Goal: Information Seeking & Learning: Learn about a topic

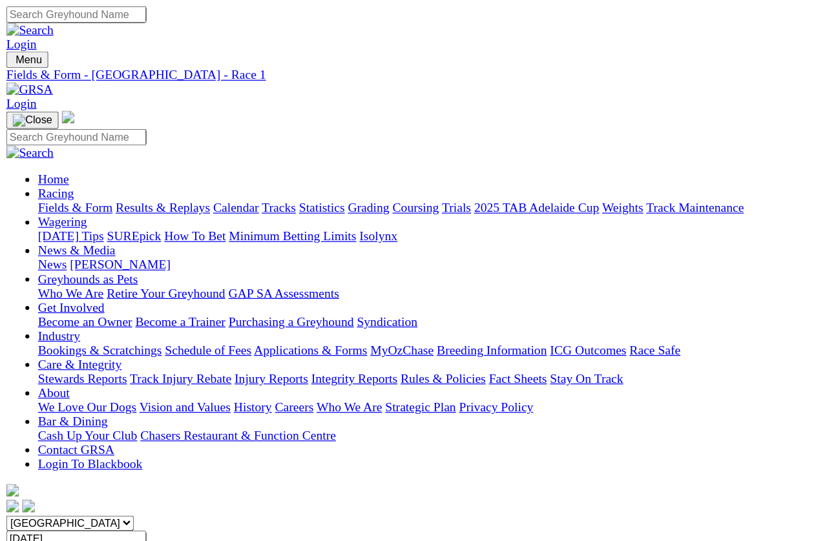
click at [17, 470] on span "R2" at bounding box center [11, 475] width 12 height 11
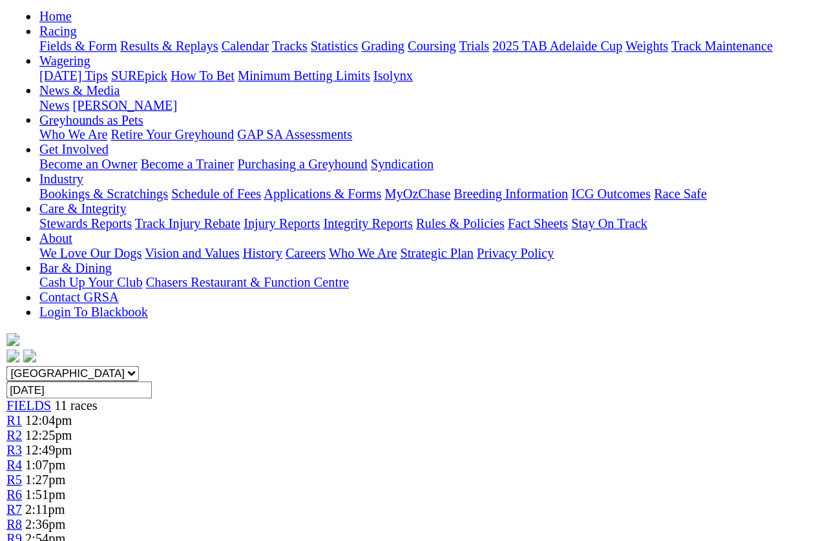
scroll to position [133, 0]
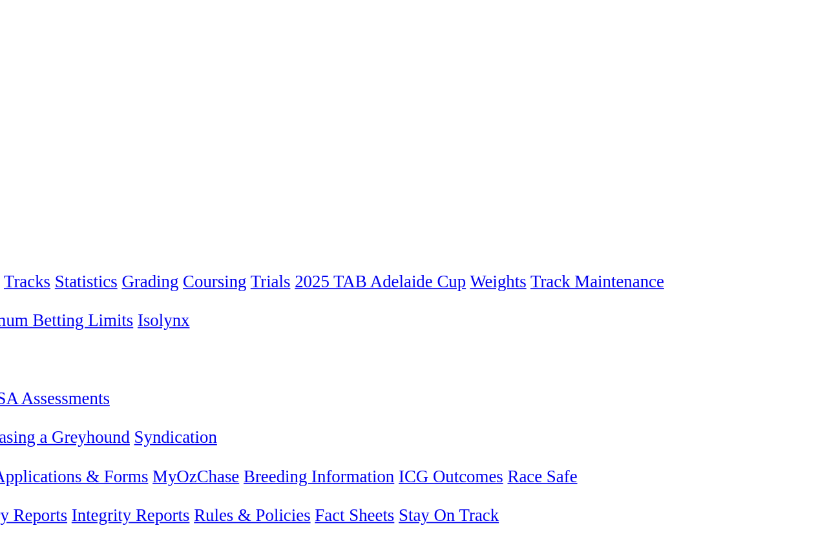
scroll to position [1, 0]
click at [17, 481] on span "R3" at bounding box center [11, 486] width 12 height 11
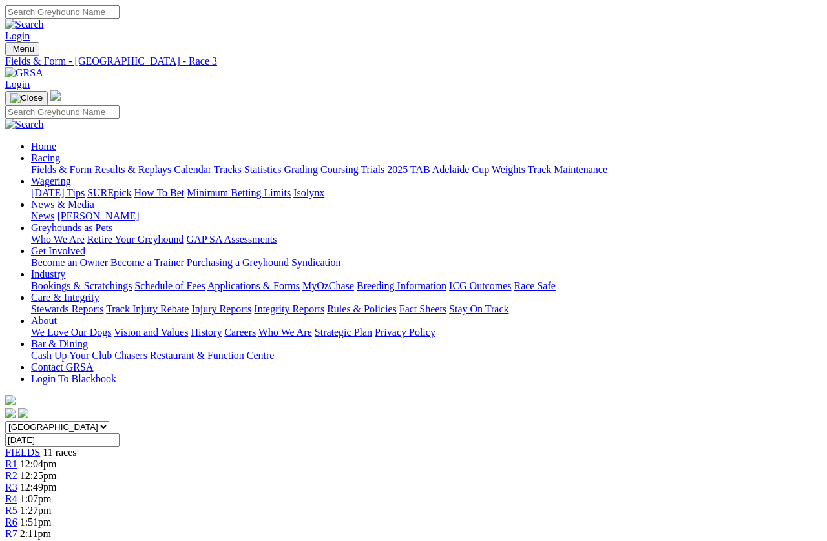
click at [17, 493] on span "R4" at bounding box center [11, 498] width 12 height 11
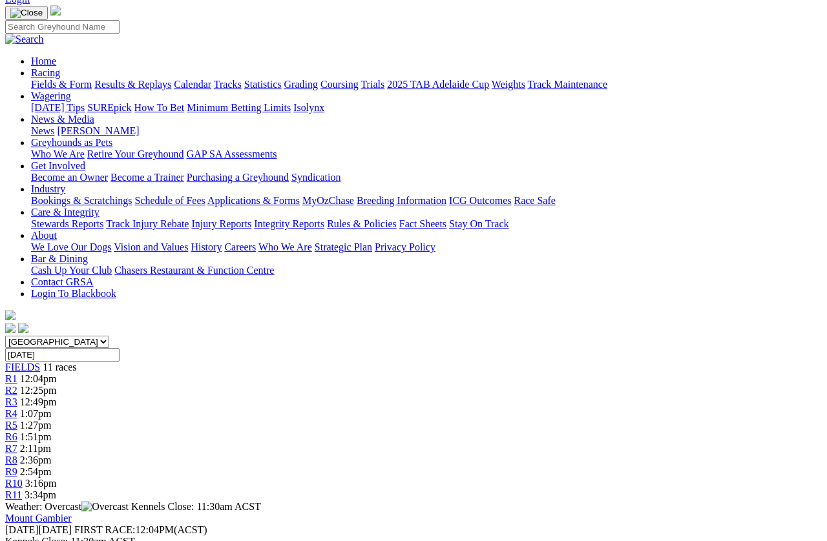
scroll to position [160, 0]
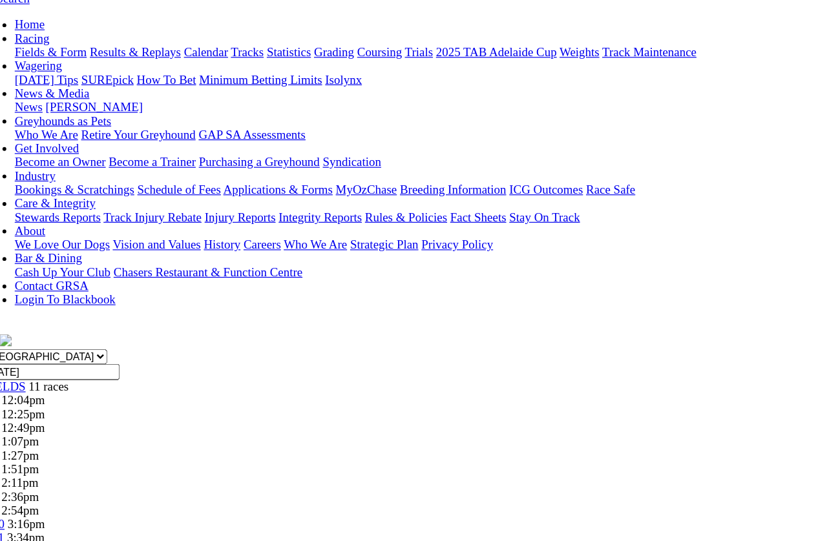
scroll to position [0, 0]
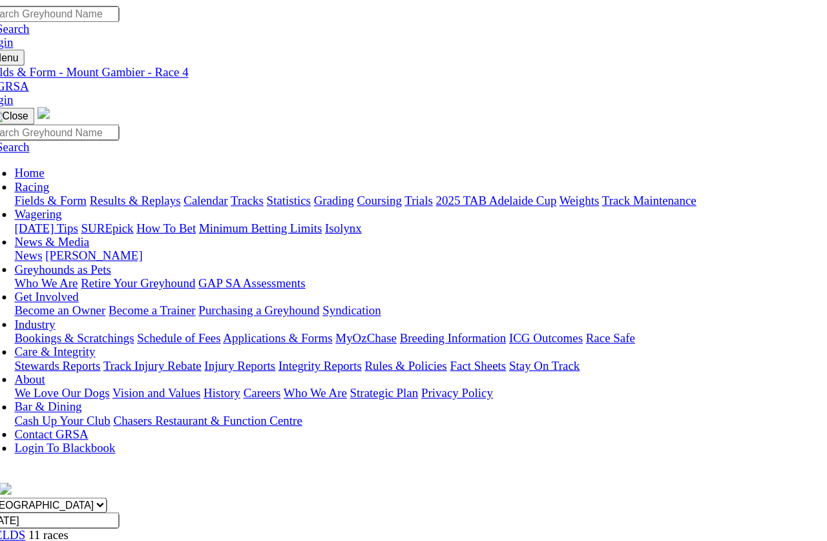
click at [17, 482] on span "R5" at bounding box center [11, 510] width 12 height 11
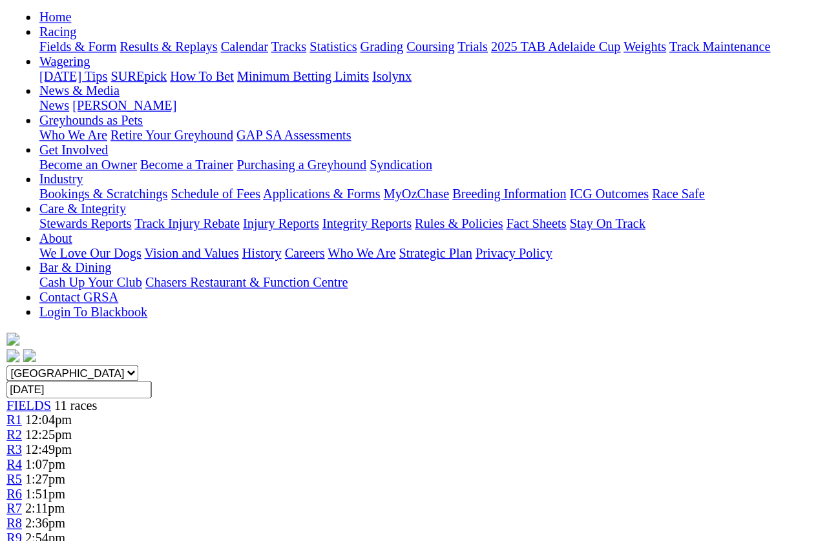
scroll to position [103, 0]
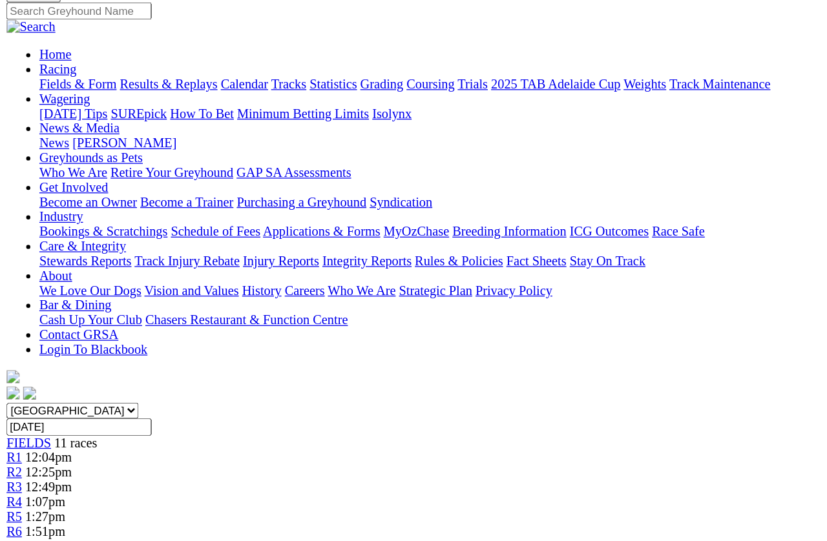
click at [17, 413] on span "R6" at bounding box center [11, 418] width 12 height 11
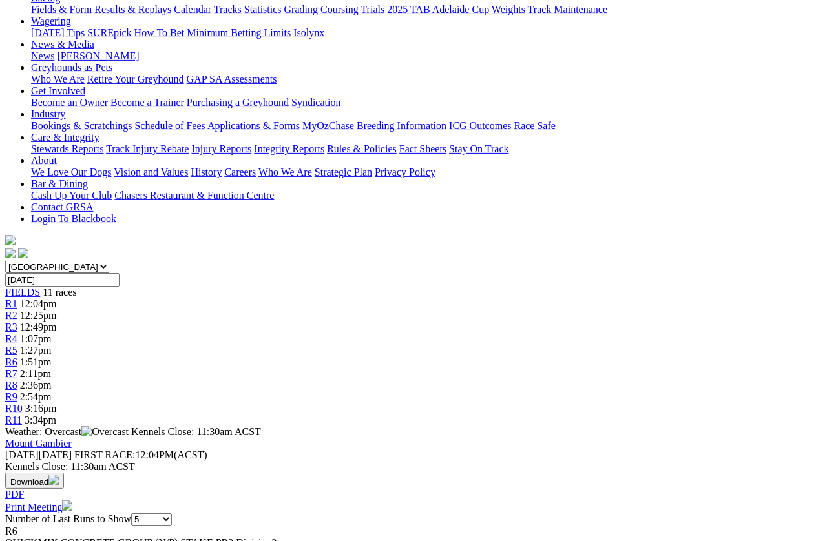
scroll to position [172, 0]
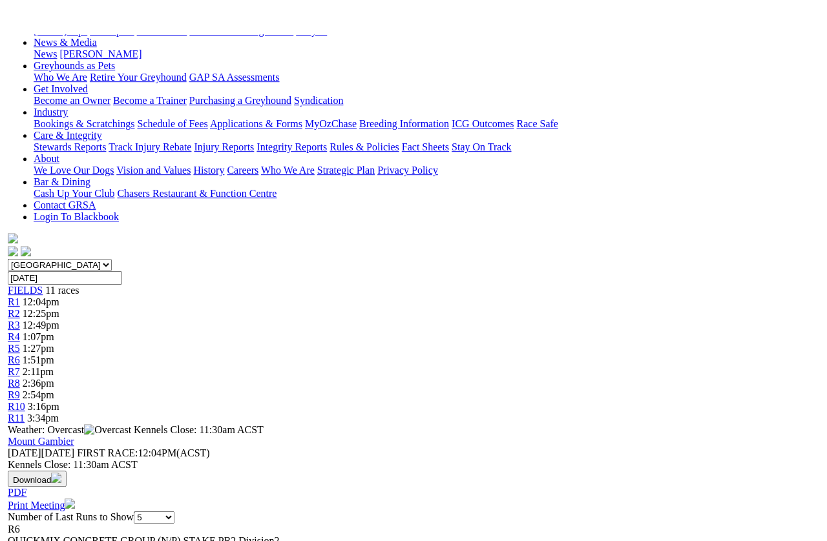
scroll to position [0, 0]
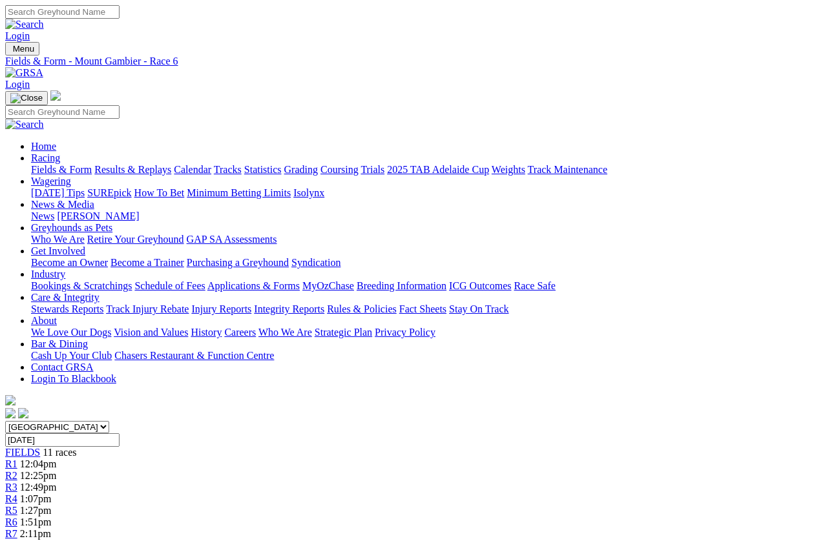
click at [17, 528] on span "R7" at bounding box center [11, 533] width 12 height 11
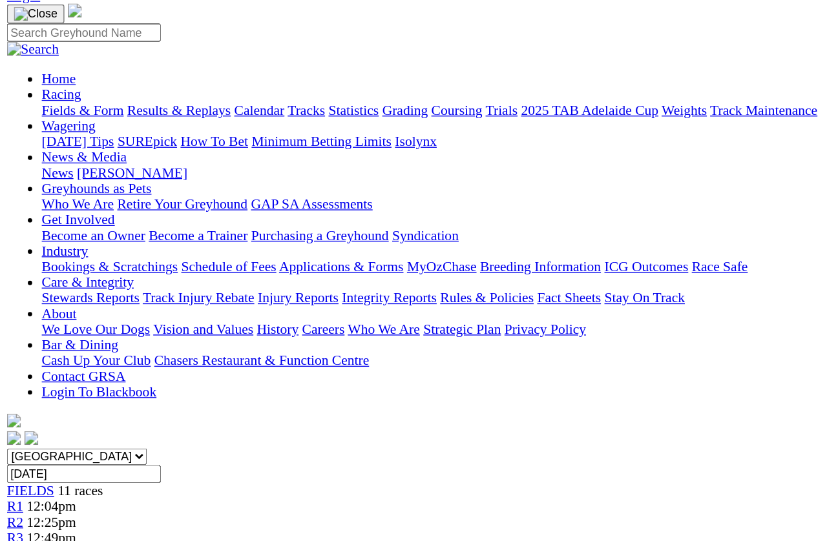
scroll to position [87, 0]
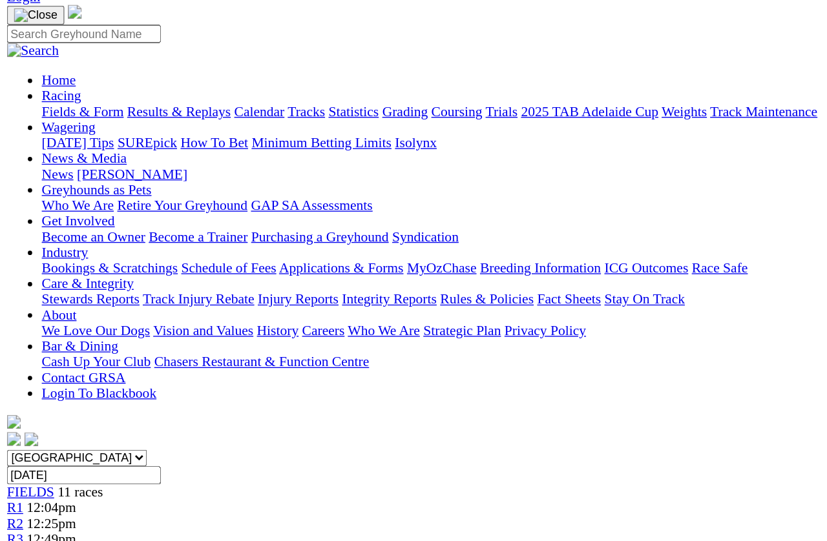
click at [17, 453] on span "R8" at bounding box center [11, 458] width 12 height 11
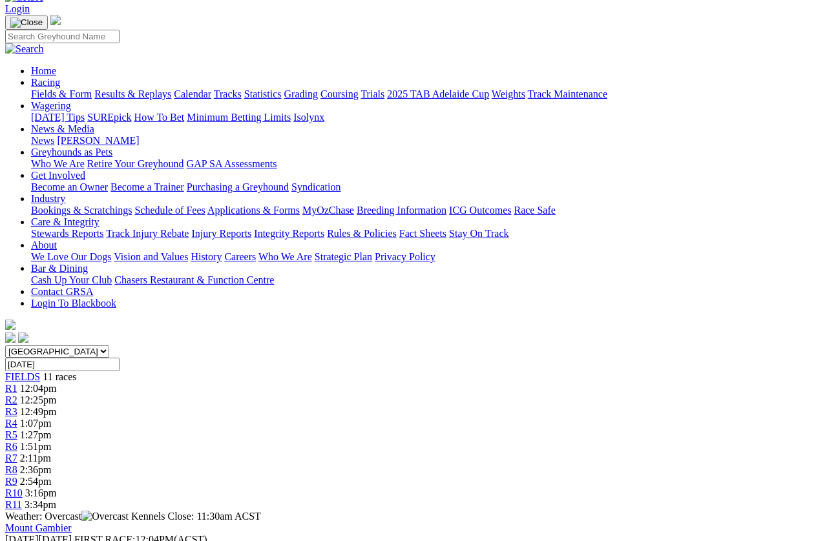
scroll to position [115, 0]
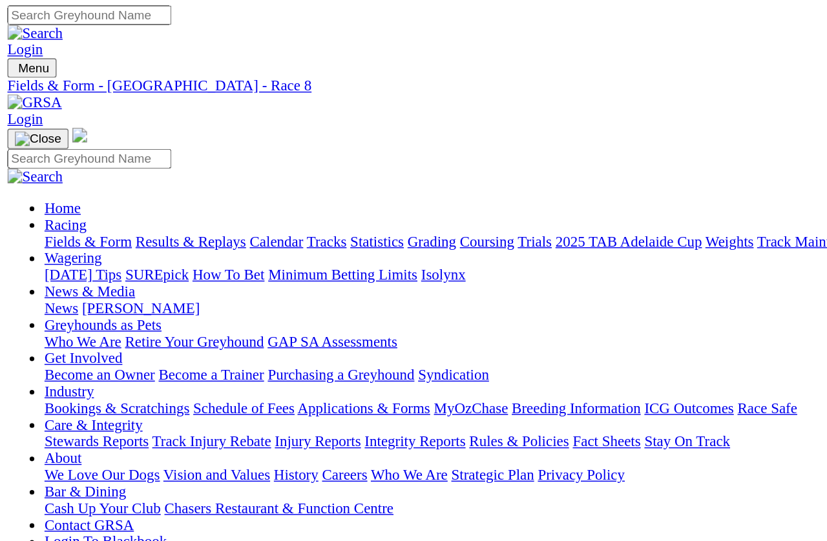
scroll to position [0, 0]
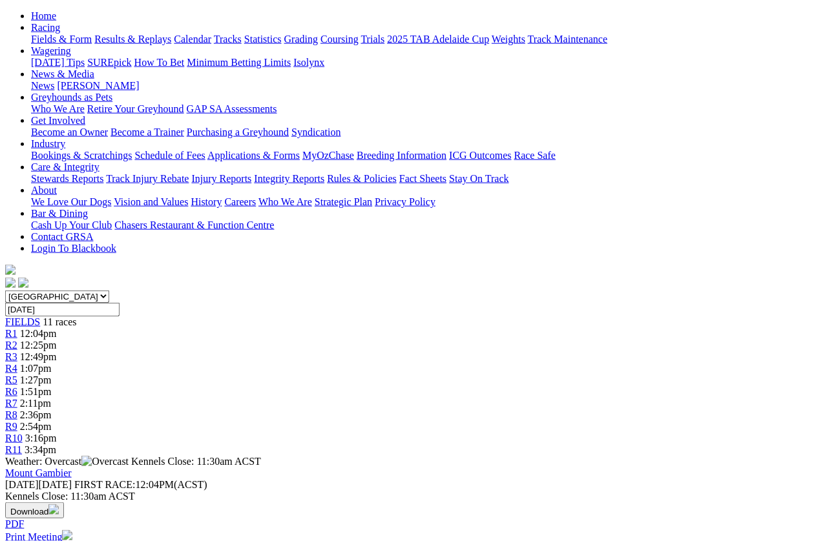
scroll to position [132, 0]
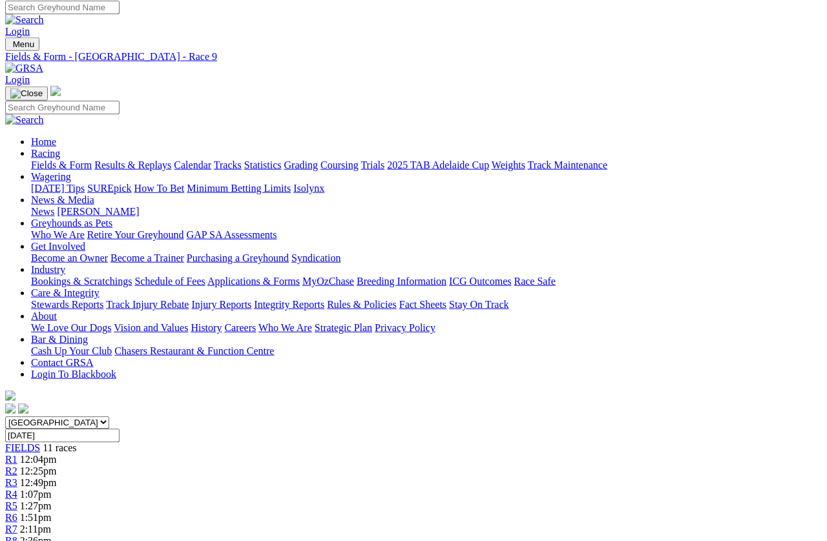
scroll to position [0, 0]
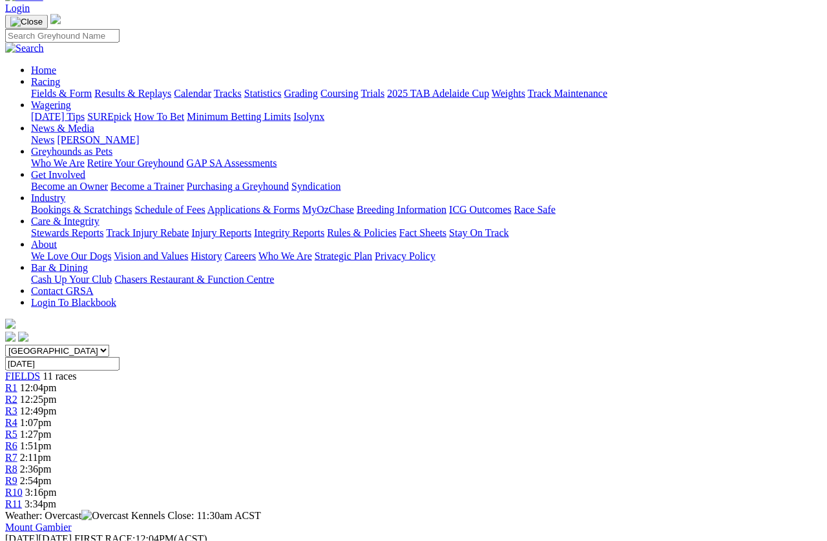
scroll to position [87, 0]
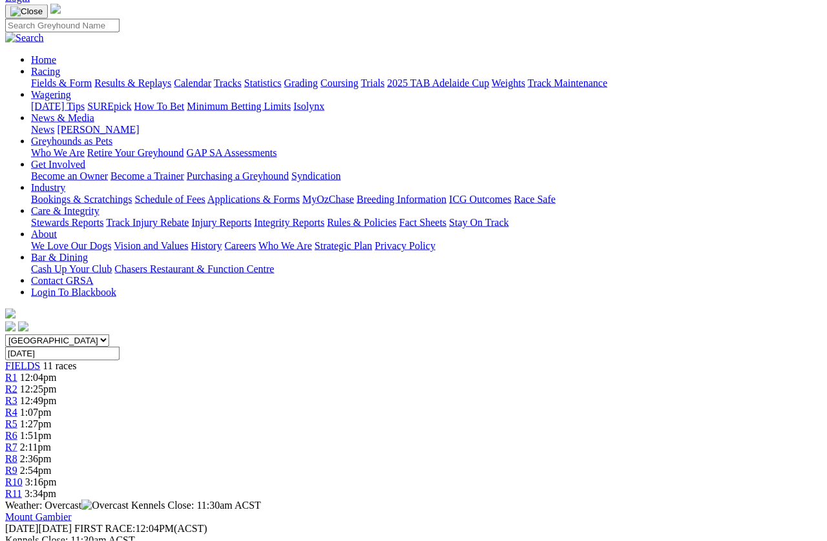
click at [23, 477] on link "R10" at bounding box center [13, 482] width 17 height 11
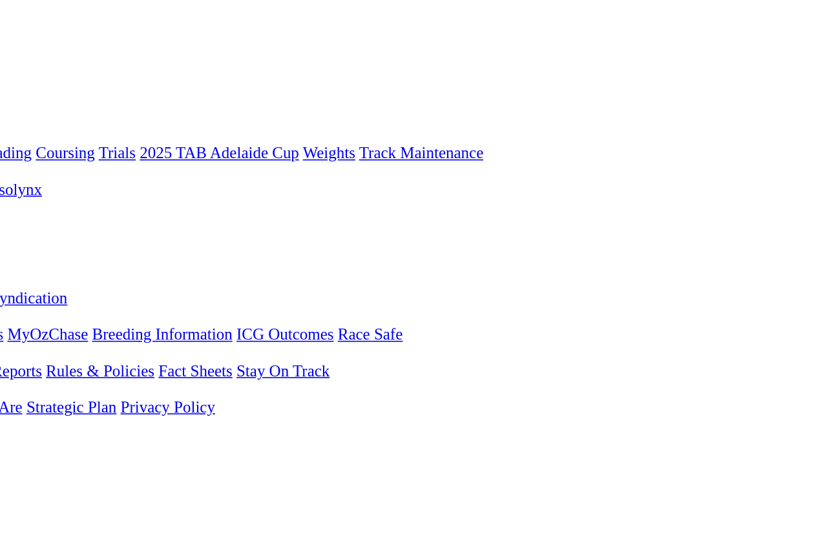
scroll to position [72, 82]
click at [56, 503] on span "3:34pm" at bounding box center [41, 508] width 32 height 11
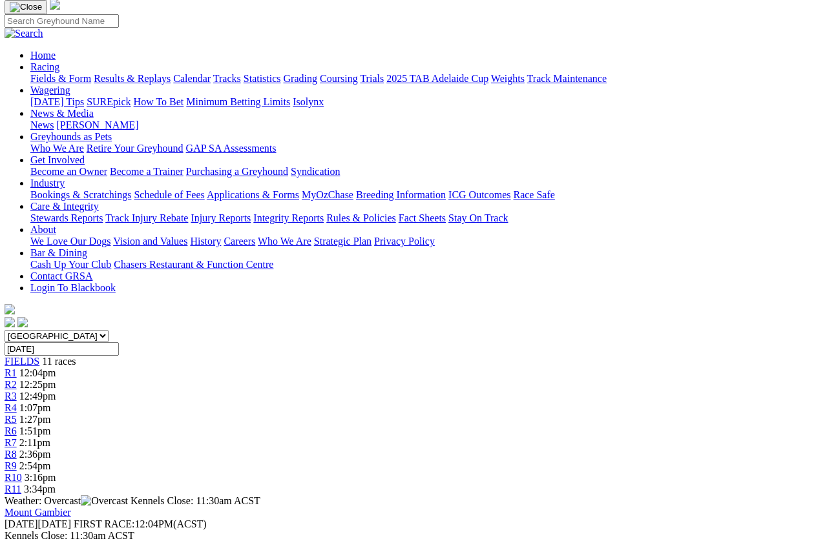
scroll to position [91, 205]
click at [56, 484] on span "3:34pm" at bounding box center [41, 489] width 32 height 11
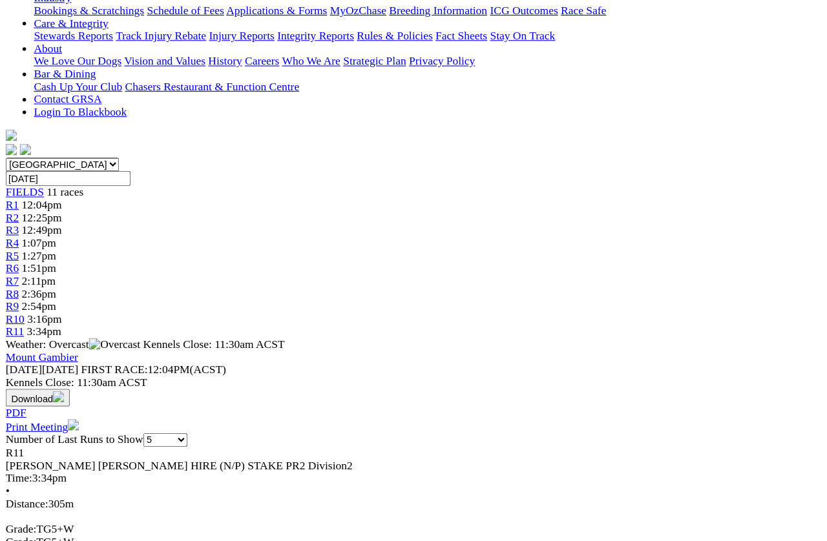
scroll to position [278, 0]
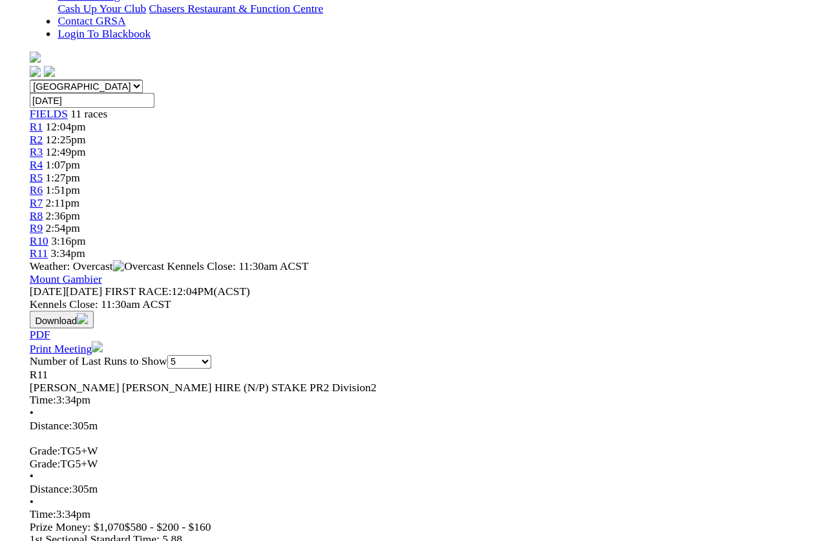
scroll to position [351, 0]
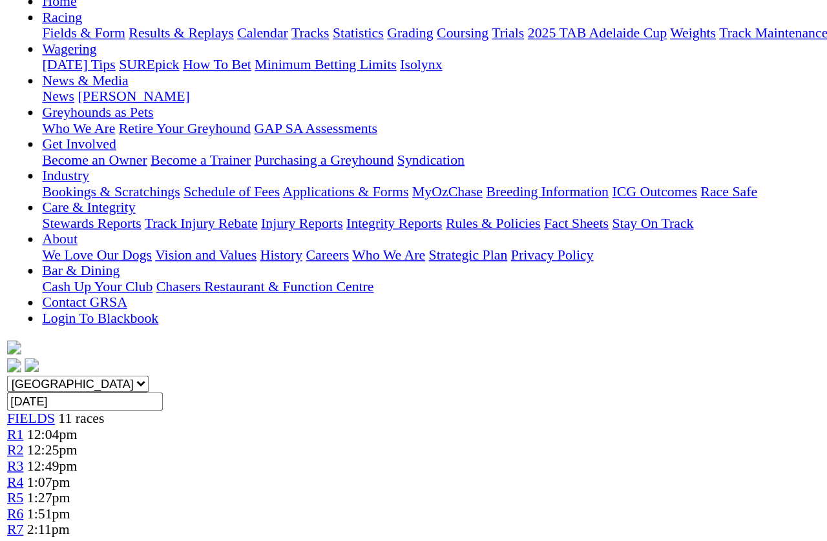
scroll to position [140, 0]
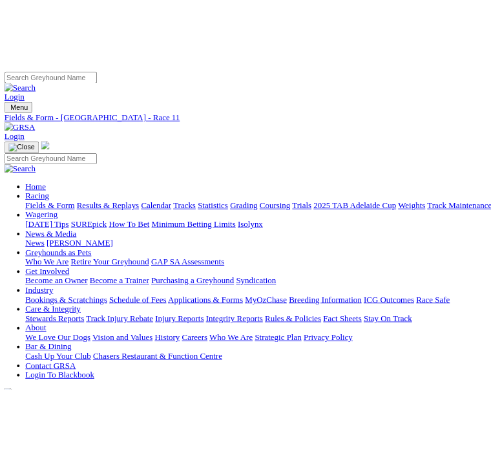
scroll to position [0, 0]
